Goal: Transaction & Acquisition: Purchase product/service

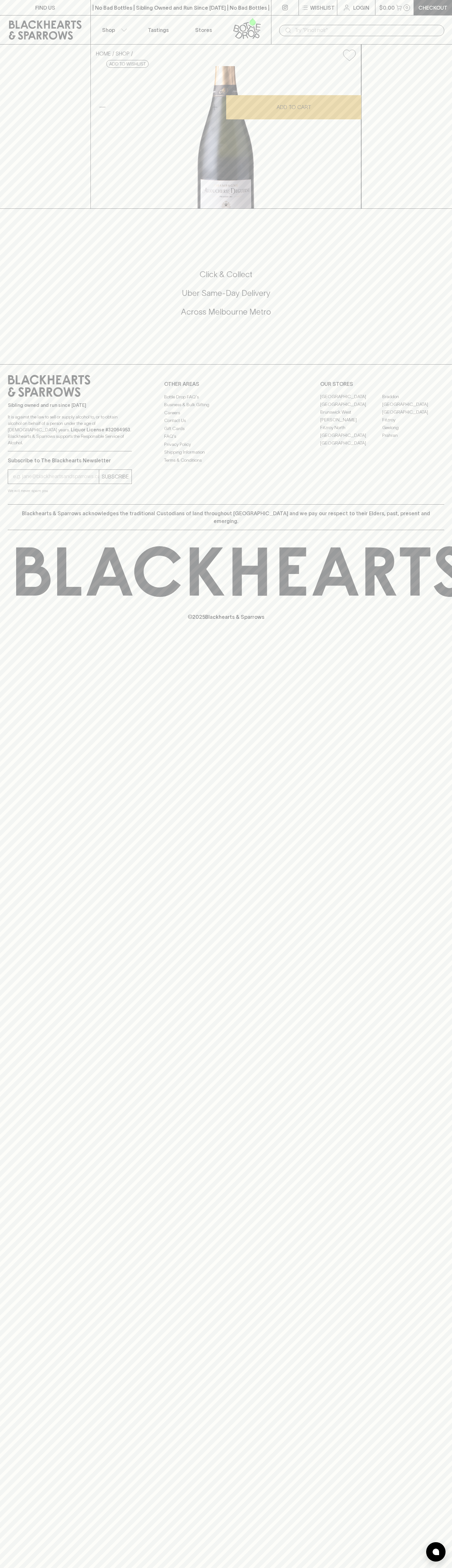
click at [431, 1017] on div "FIND US | No Bad Bottles | Sibling Owned and Run Since [DATE] | No Bad Bottles …" at bounding box center [226, 784] width 452 height 1568
click at [450, 1567] on html "FIND US | No Bad Bottles | Sibling Owned and Run Since [DATE] | No Bad Bottles …" at bounding box center [226, 784] width 452 height 1568
click at [5, 1539] on div "FIND US | No Bad Bottles | Sibling Owned and Run Since [DATE] | No Bad Bottles …" at bounding box center [226, 784] width 452 height 1568
